Goal: Find specific page/section: Find specific page/section

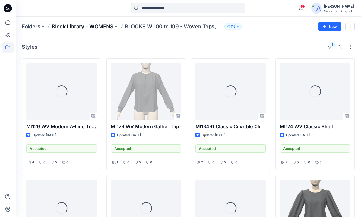
click at [96, 29] on p "Block Library - WOMENS" at bounding box center [83, 26] width 62 height 7
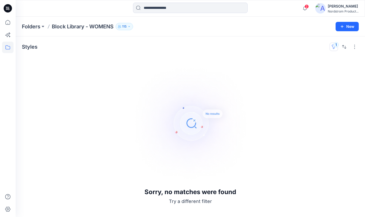
click at [334, 46] on button "1" at bounding box center [333, 47] width 8 height 8
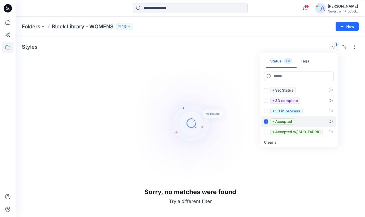
click at [264, 122] on span at bounding box center [266, 121] width 4 height 4
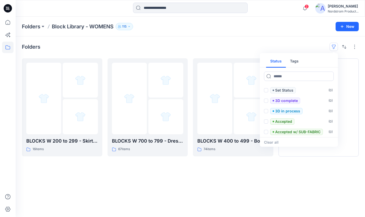
click at [272, 29] on div "Folders Block Library - WOMENS 115" at bounding box center [170, 26] width 296 height 7
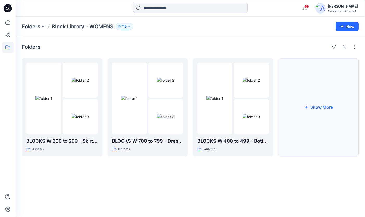
click at [312, 107] on button "Show More" at bounding box center [318, 107] width 80 height 98
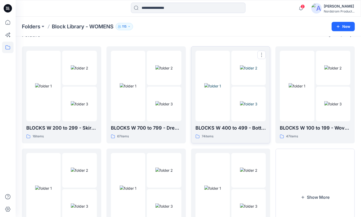
scroll to position [55, 0]
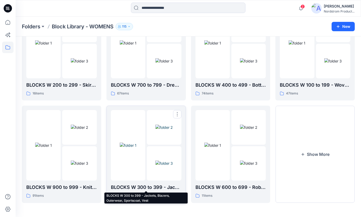
click at [160, 186] on p "BLOCKS W 300 to 399 - Jackets, Blazers, Outerwear, Sportscoat, Vest" at bounding box center [146, 187] width 70 height 7
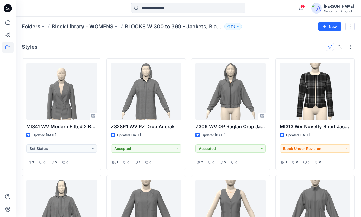
click at [328, 47] on button "button" at bounding box center [329, 47] width 8 height 8
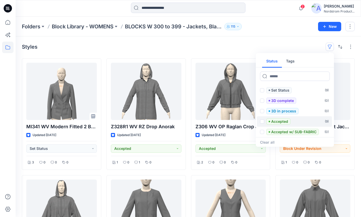
click at [263, 120] on span at bounding box center [262, 121] width 4 height 4
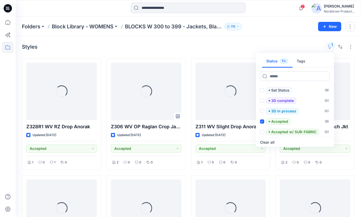
click at [219, 47] on div "Styles 1 Status 1 Tags Set Status ( 9 ) 3D complete ( 0 ) 3D in process ( 0 ) A…" at bounding box center [188, 47] width 333 height 8
